Goal: Task Accomplishment & Management: Complete application form

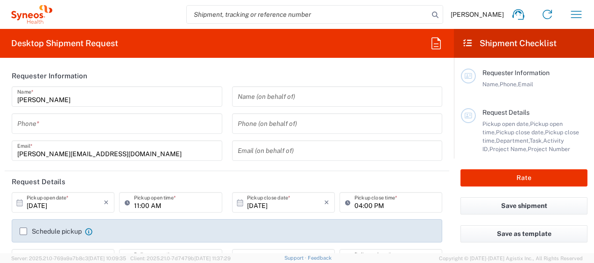
type input "8350"
type input "[GEOGRAPHIC_DATA]"
type input "INC Research Clin Svcs [GEOGRAPHIC_DATA]"
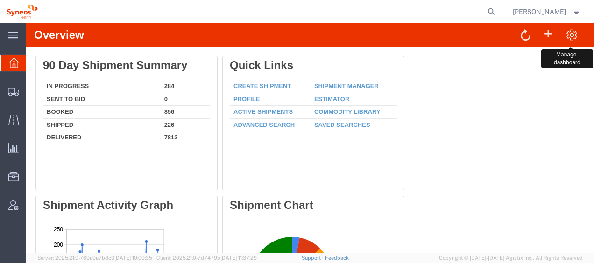
click at [566, 31] on span at bounding box center [572, 34] width 12 height 12
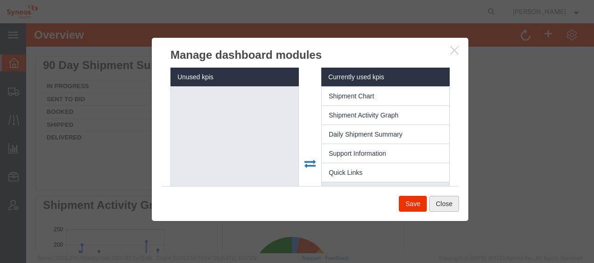
click at [451, 209] on button "Close" at bounding box center [444, 204] width 30 height 16
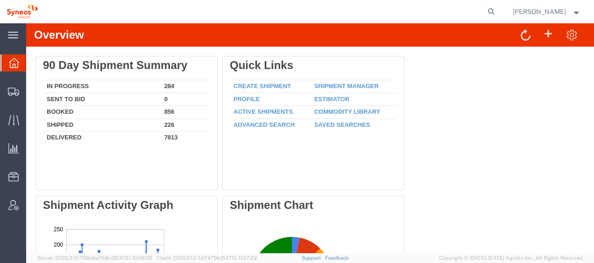
click at [566, 7] on span "[PERSON_NAME]" at bounding box center [547, 12] width 68 height 10
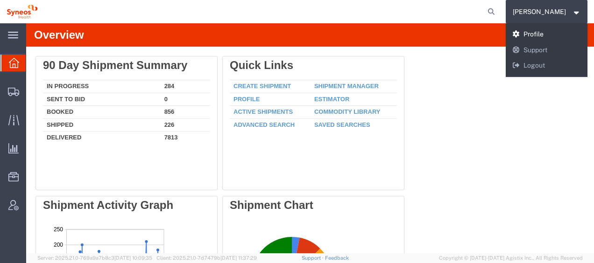
click at [536, 38] on link "Profile" at bounding box center [547, 35] width 82 height 16
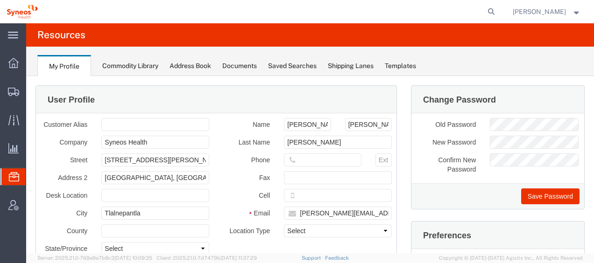
click at [146, 67] on div "Commodity Library" at bounding box center [130, 66] width 56 height 10
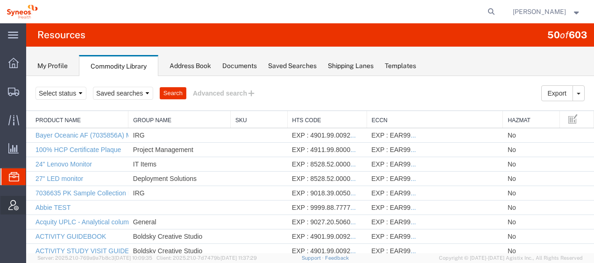
click at [11, 206] on icon at bounding box center [13, 205] width 10 height 10
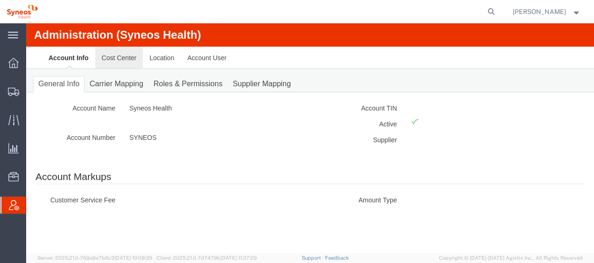
click at [126, 62] on link "Cost Center" at bounding box center [119, 58] width 48 height 22
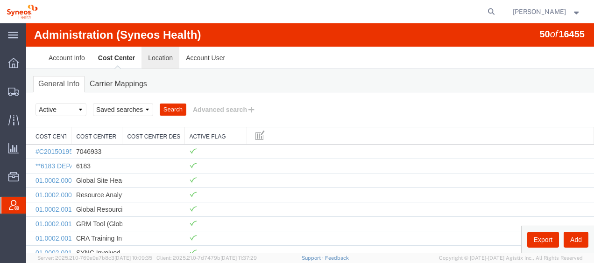
click at [162, 58] on link "Location" at bounding box center [160, 58] width 38 height 22
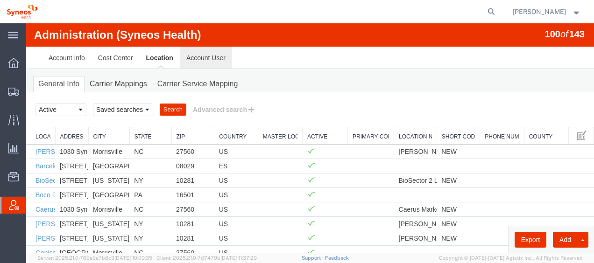
click at [192, 55] on link "Account User" at bounding box center [206, 58] width 52 height 22
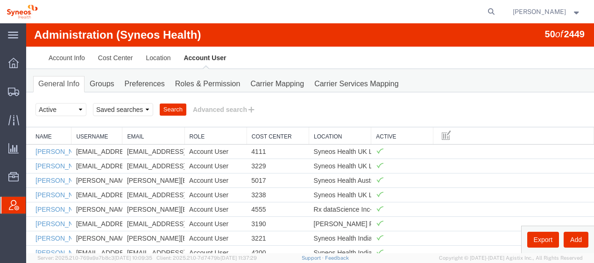
click at [552, 12] on span "[PERSON_NAME]" at bounding box center [539, 12] width 53 height 10
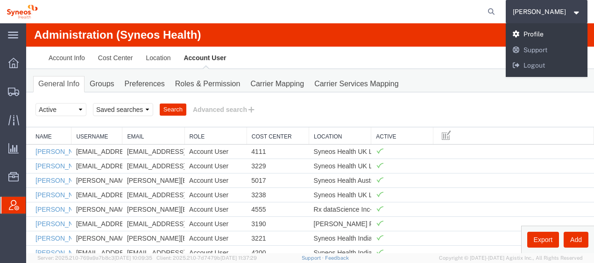
click at [545, 33] on link "Profile" at bounding box center [547, 35] width 82 height 16
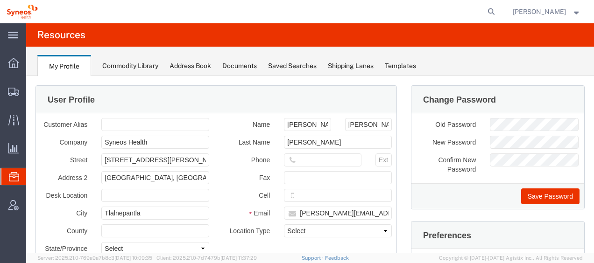
click at [577, 11] on strong "button" at bounding box center [576, 11] width 8 height 3
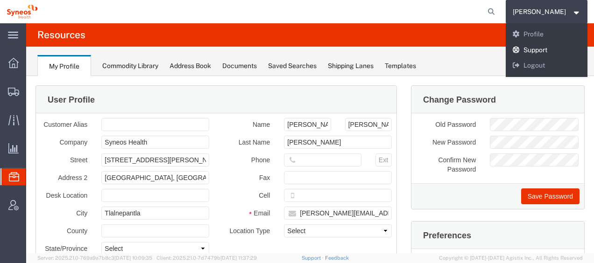
click at [552, 48] on link "Support" at bounding box center [547, 50] width 82 height 16
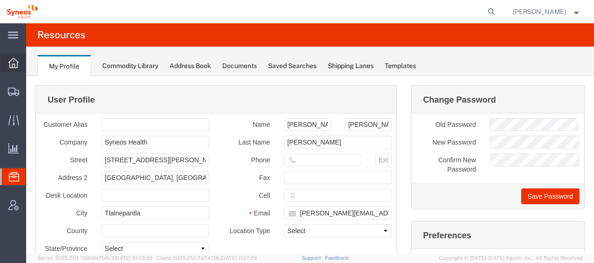
click at [6, 65] on div at bounding box center [13, 63] width 26 height 19
